Goal: Information Seeking & Learning: Check status

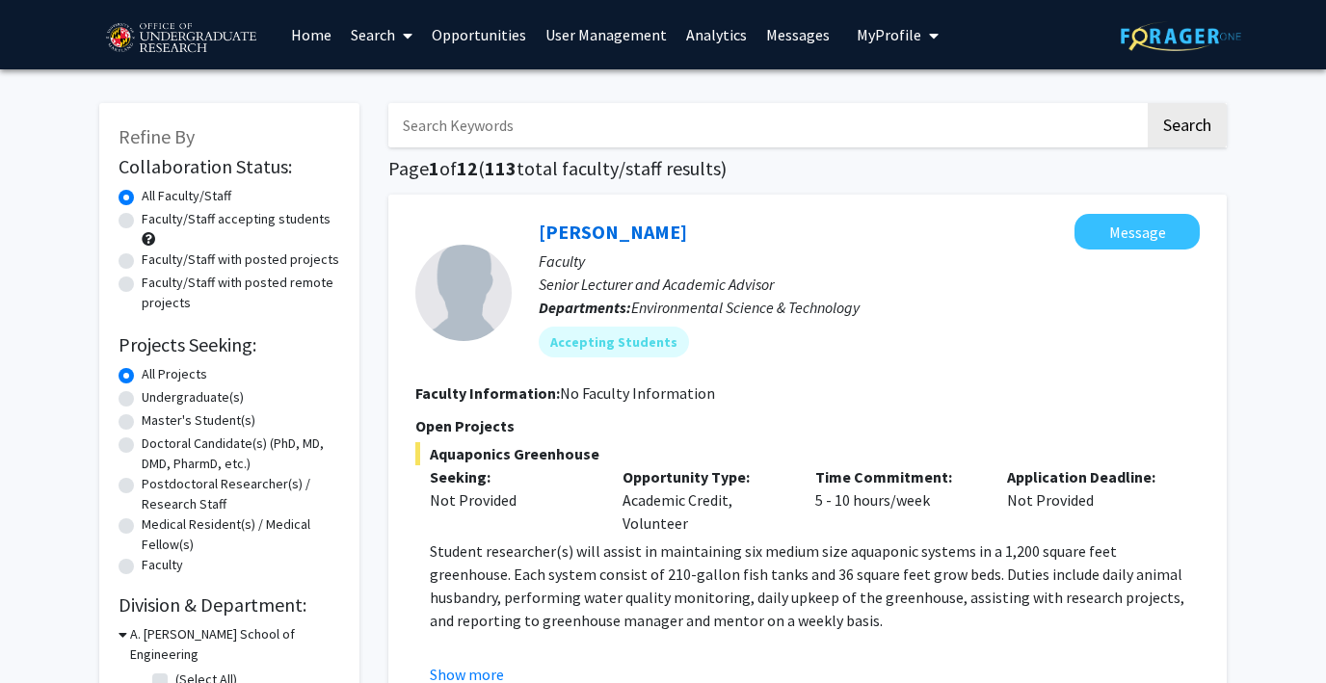
click at [710, 31] on link "Analytics" at bounding box center [717, 34] width 80 height 67
